Goal: Obtain resource: Obtain resource

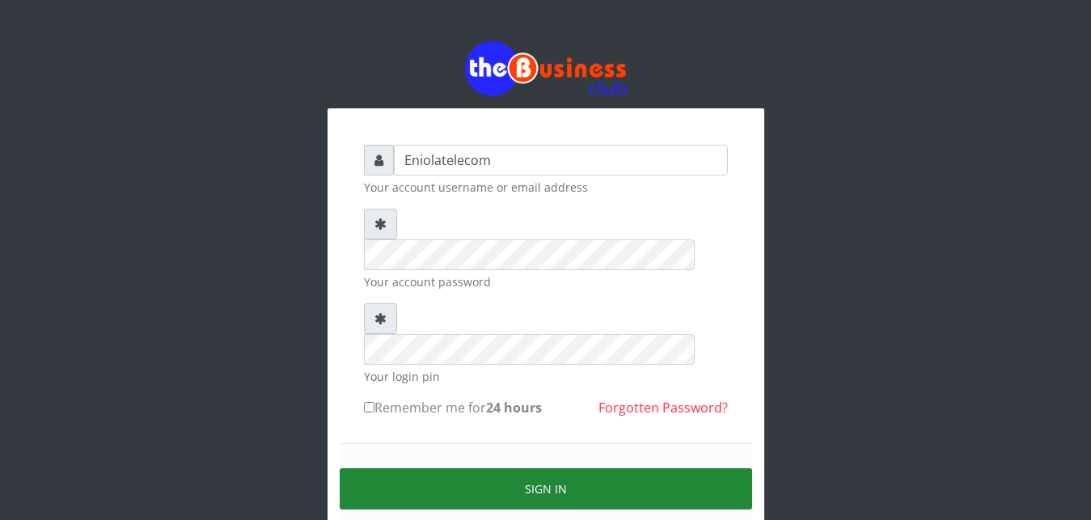
click at [540, 468] on button "Sign in" at bounding box center [546, 488] width 413 height 41
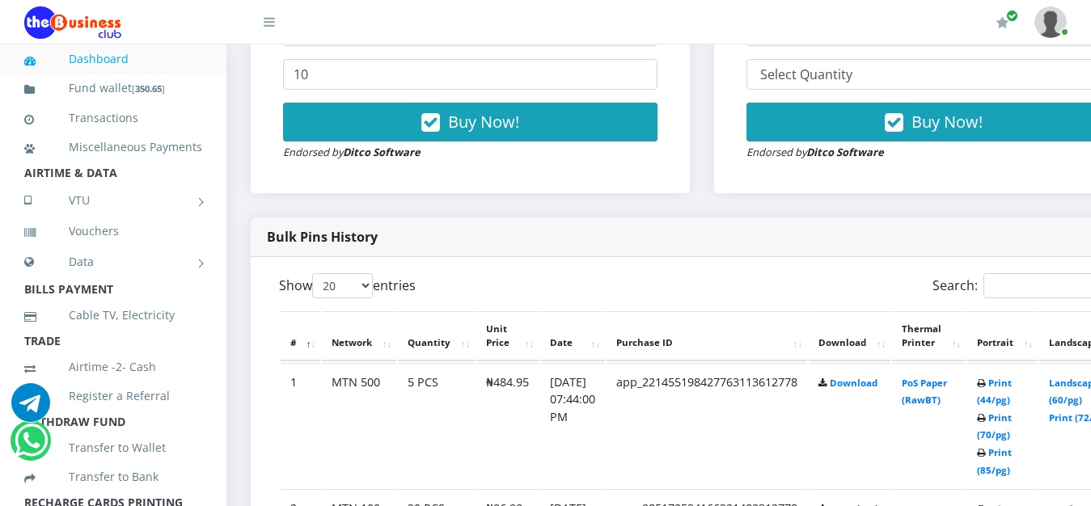
scroll to position [701, 0]
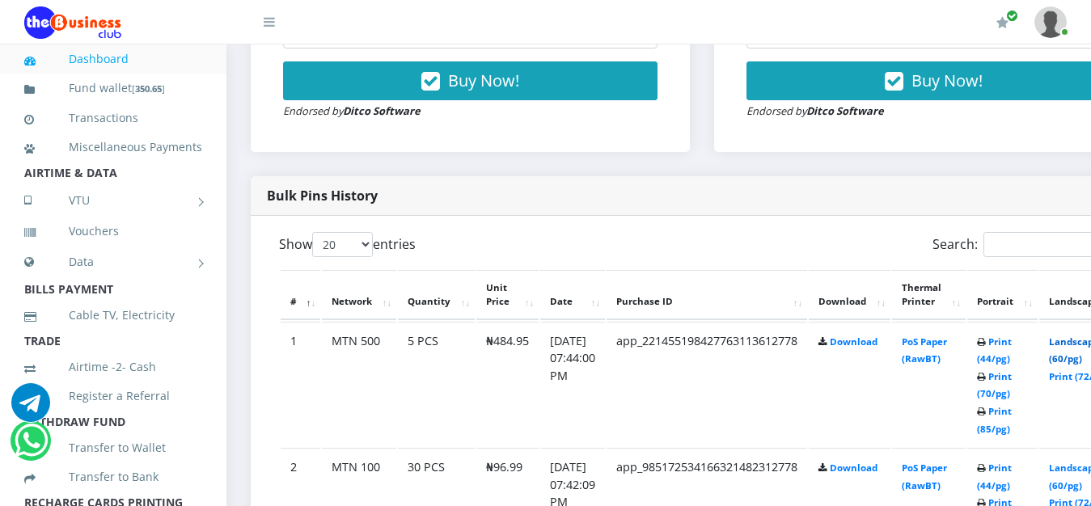
click at [1081, 346] on link "Landscape (60/pg)" at bounding box center [1074, 351] width 50 height 30
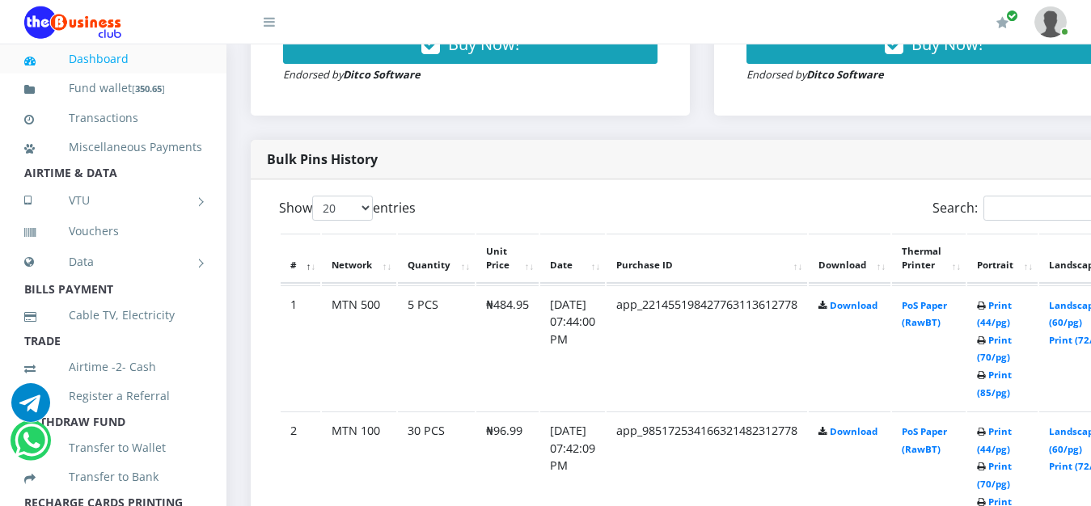
scroll to position [743, 0]
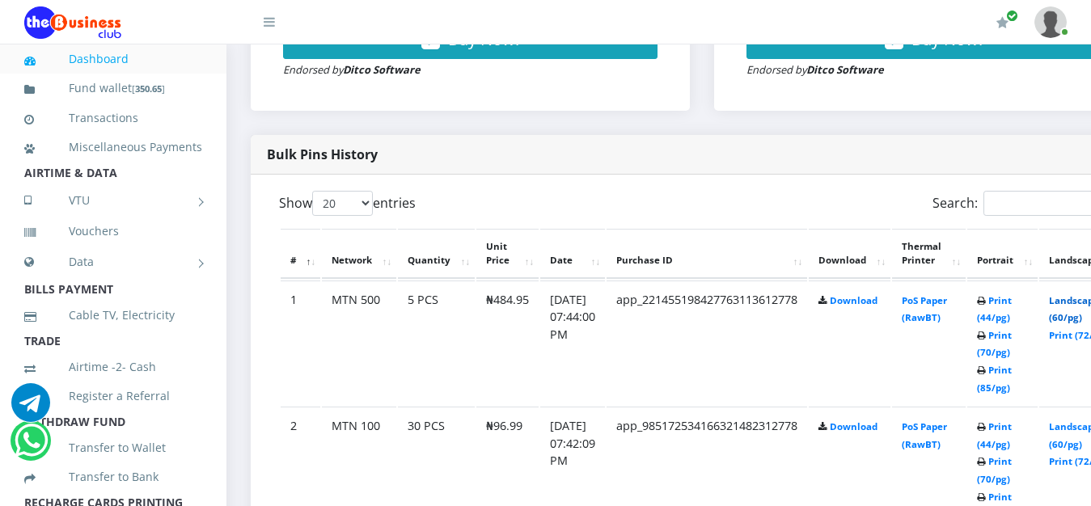
click at [1083, 303] on link "Landscape (60/pg)" at bounding box center [1074, 309] width 50 height 30
click at [1080, 301] on link "Landscape (60/pg)" at bounding box center [1074, 309] width 50 height 30
click at [1081, 306] on link "Landscape (60/pg)" at bounding box center [1074, 309] width 50 height 30
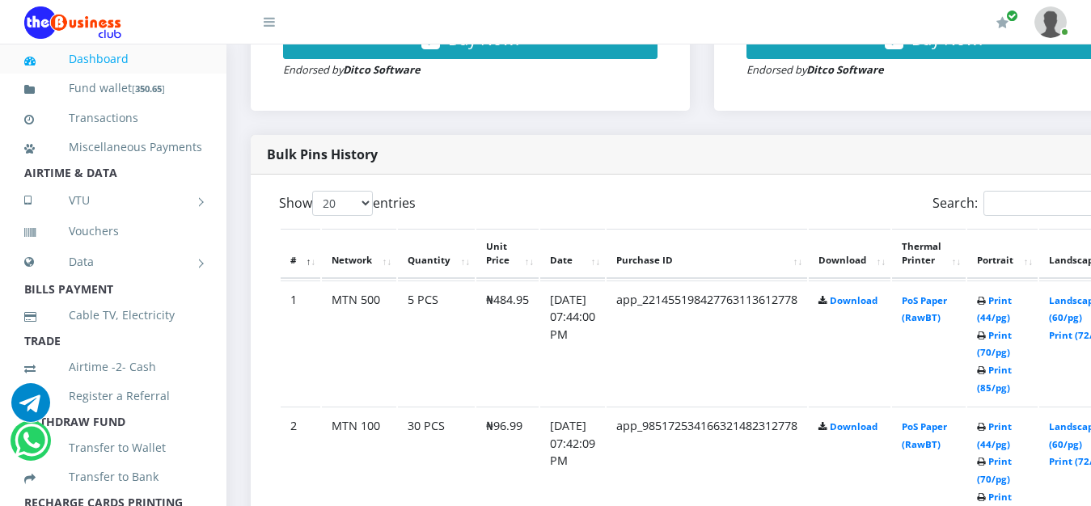
scroll to position [743, 0]
click at [1081, 302] on link "Landscape (60/pg)" at bounding box center [1074, 309] width 50 height 30
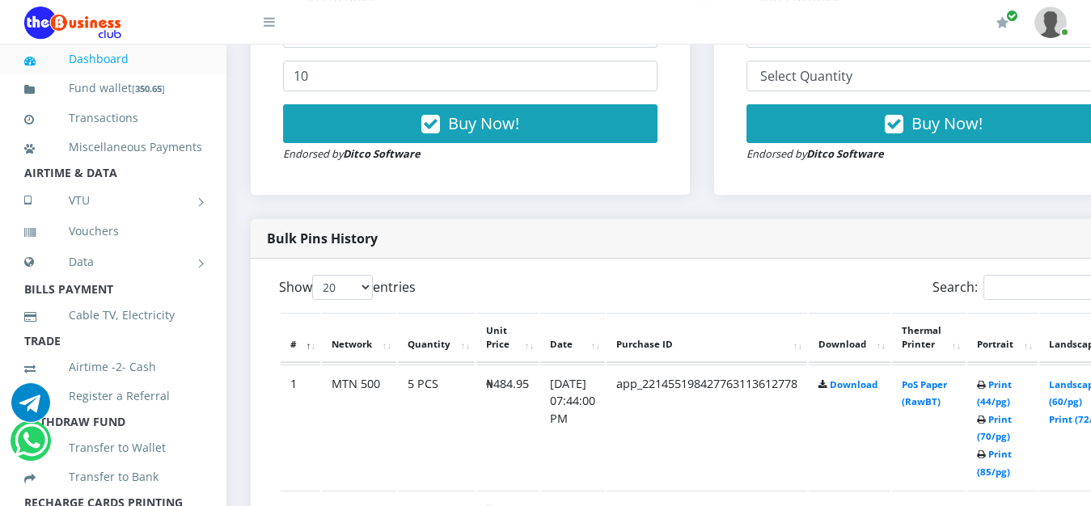
scroll to position [660, 0]
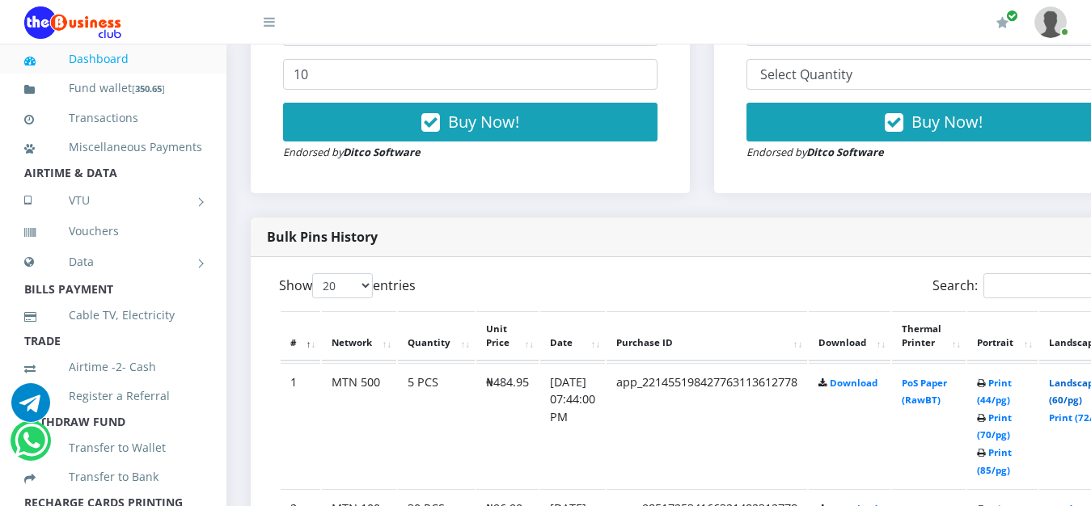
click at [1084, 383] on link "Landscape (60/pg)" at bounding box center [1074, 392] width 50 height 30
click at [1081, 392] on link "Landscape (60/pg)" at bounding box center [1074, 392] width 50 height 30
click at [1083, 390] on link "Landscape (60/pg)" at bounding box center [1074, 392] width 50 height 30
